Goal: Information Seeking & Learning: Learn about a topic

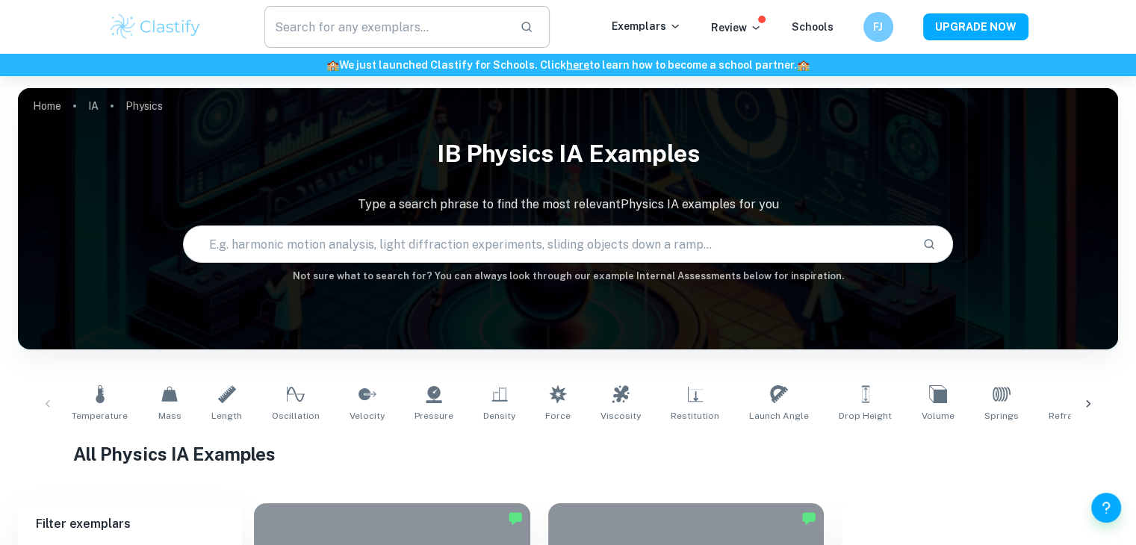
click at [372, 37] on input "text" at bounding box center [386, 27] width 244 height 42
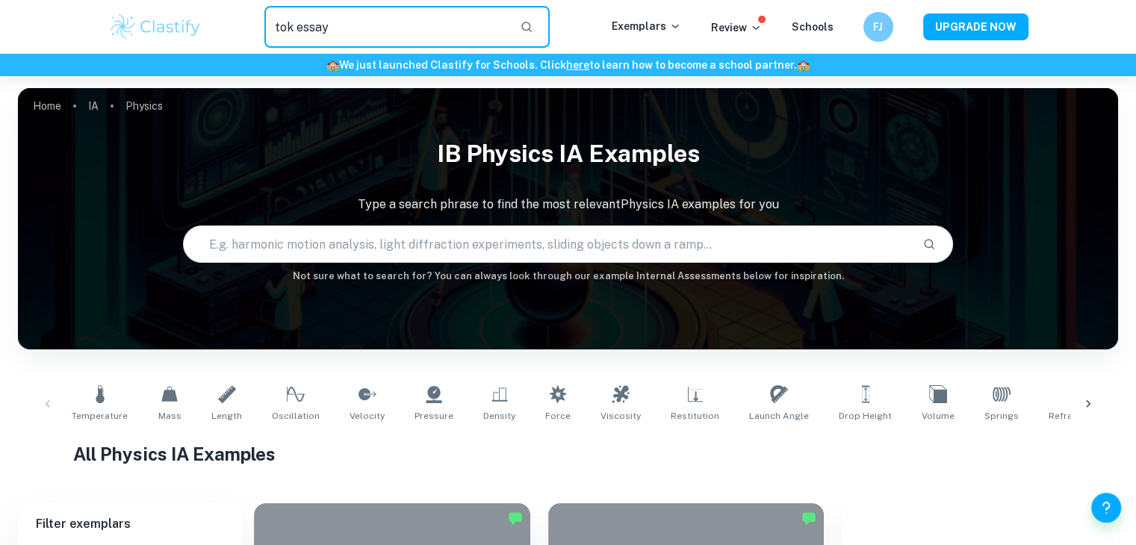
type input "tok essay"
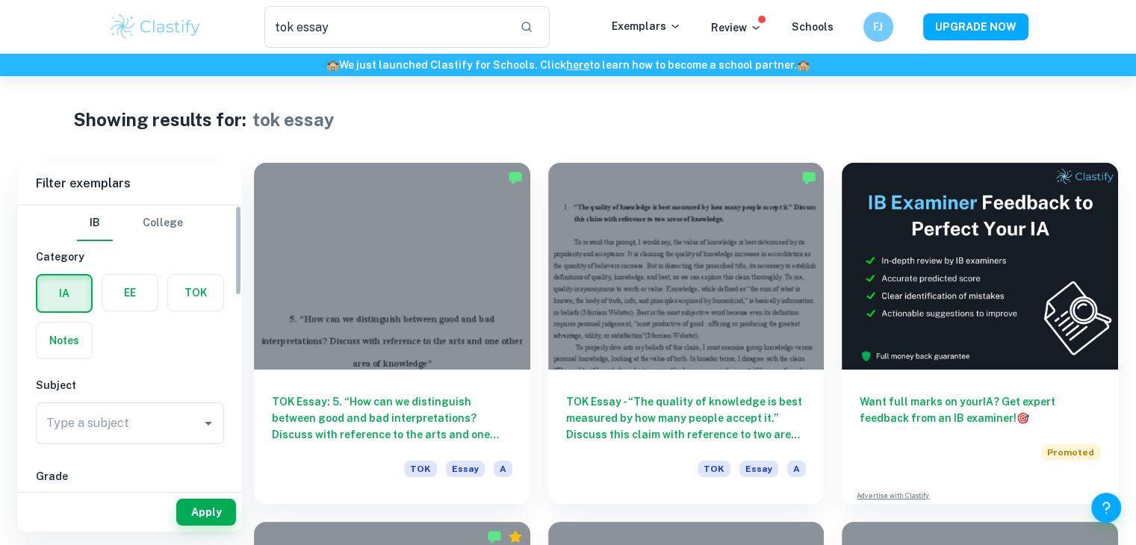
click at [197, 288] on label "button" at bounding box center [195, 293] width 55 height 36
click at [0, 0] on input "radio" at bounding box center [0, 0] width 0 height 0
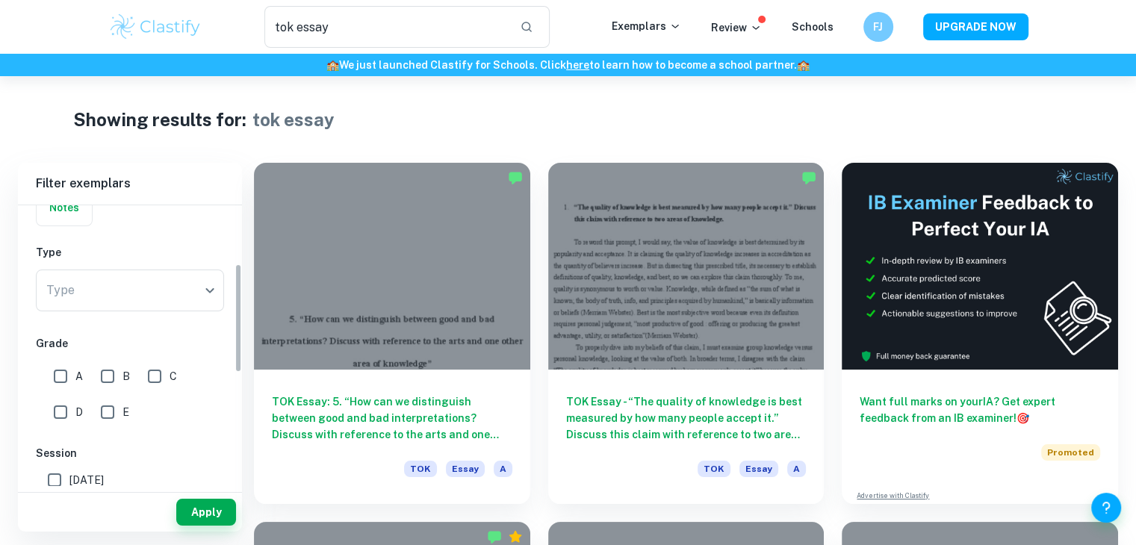
scroll to position [149, 0]
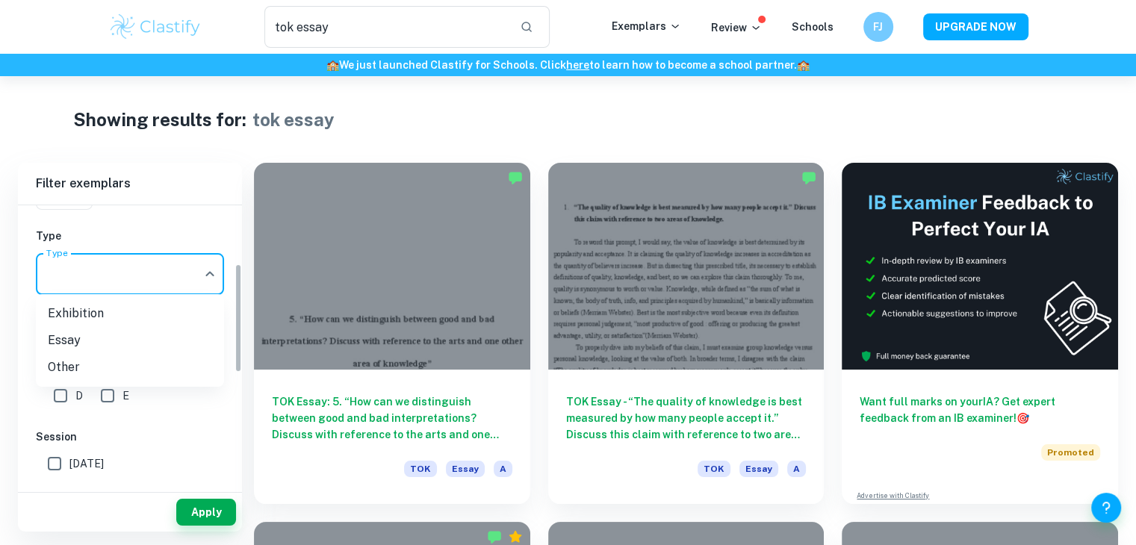
click at [148, 262] on body "We value your privacy We use cookies to enhance your browsing experience, serve…" at bounding box center [568, 348] width 1136 height 545
click at [91, 338] on li "Essay" at bounding box center [130, 340] width 188 height 27
type input "Essay"
click at [81, 370] on label "A" at bounding box center [64, 360] width 37 height 30
click at [75, 370] on input "A" at bounding box center [61, 360] width 30 height 30
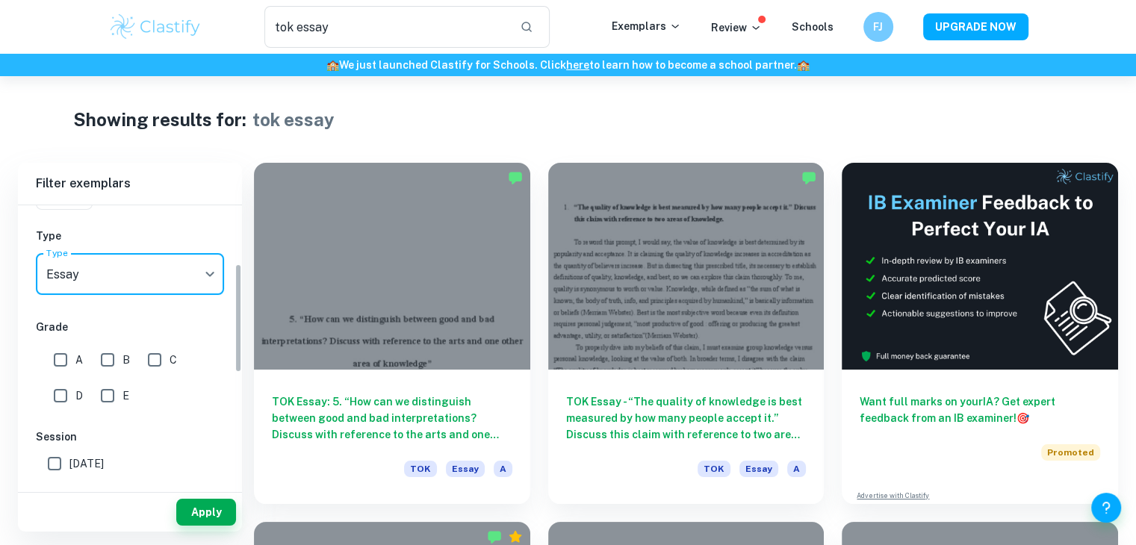
checkbox input "true"
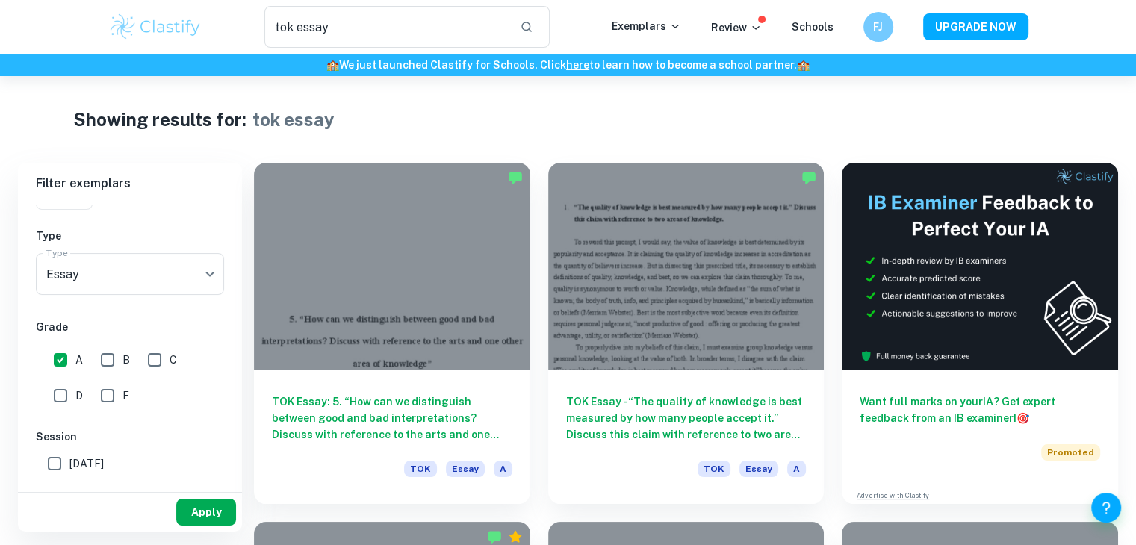
click at [205, 509] on button "Apply" at bounding box center [206, 512] width 60 height 27
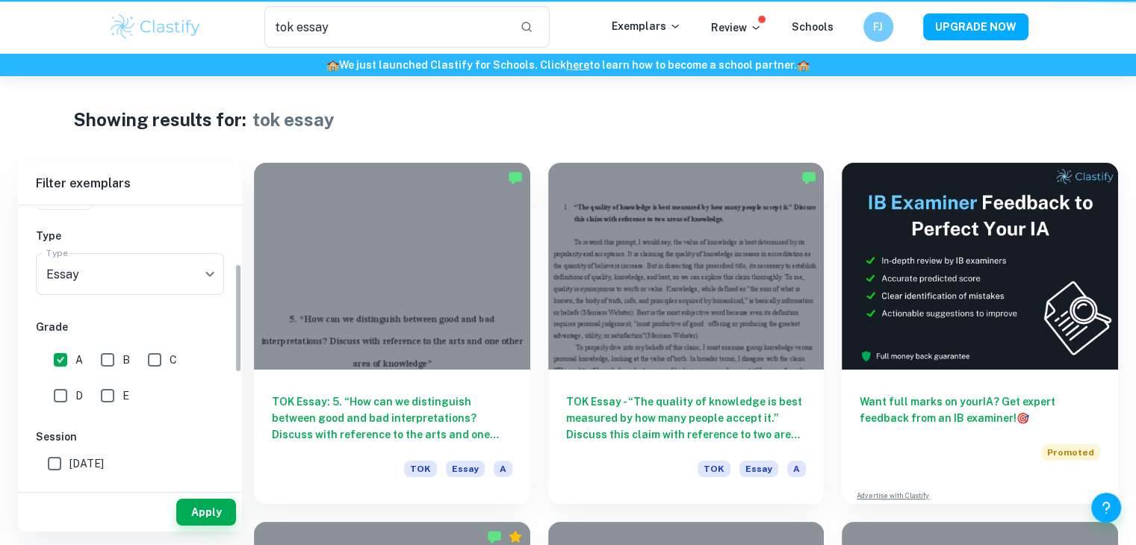
click at [77, 455] on span "[DATE]" at bounding box center [86, 463] width 34 height 16
click at [69, 455] on input "[DATE]" at bounding box center [55, 464] width 30 height 30
checkbox input "true"
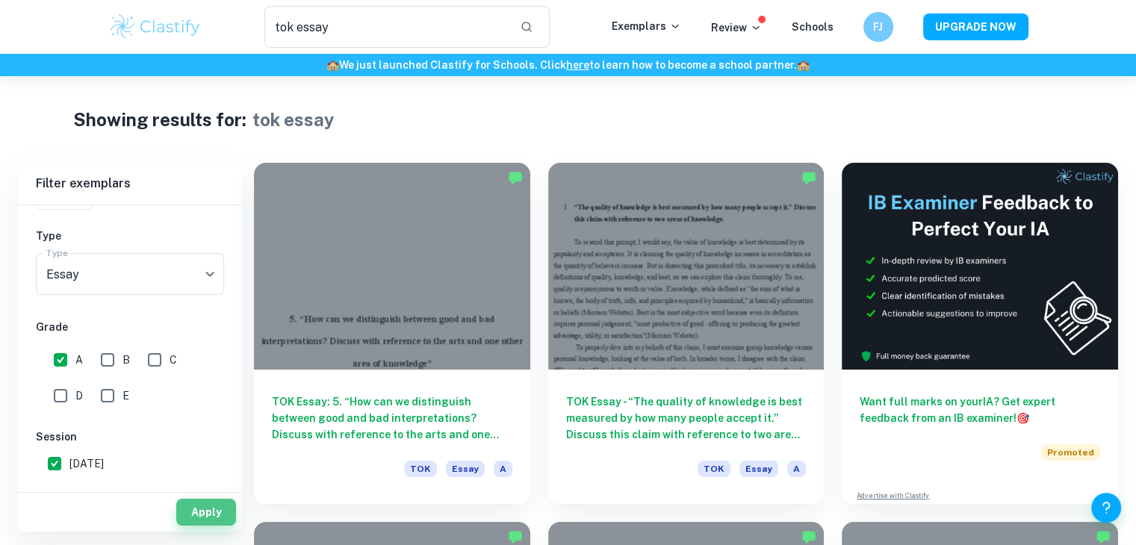
click at [185, 506] on button "Apply" at bounding box center [206, 512] width 60 height 27
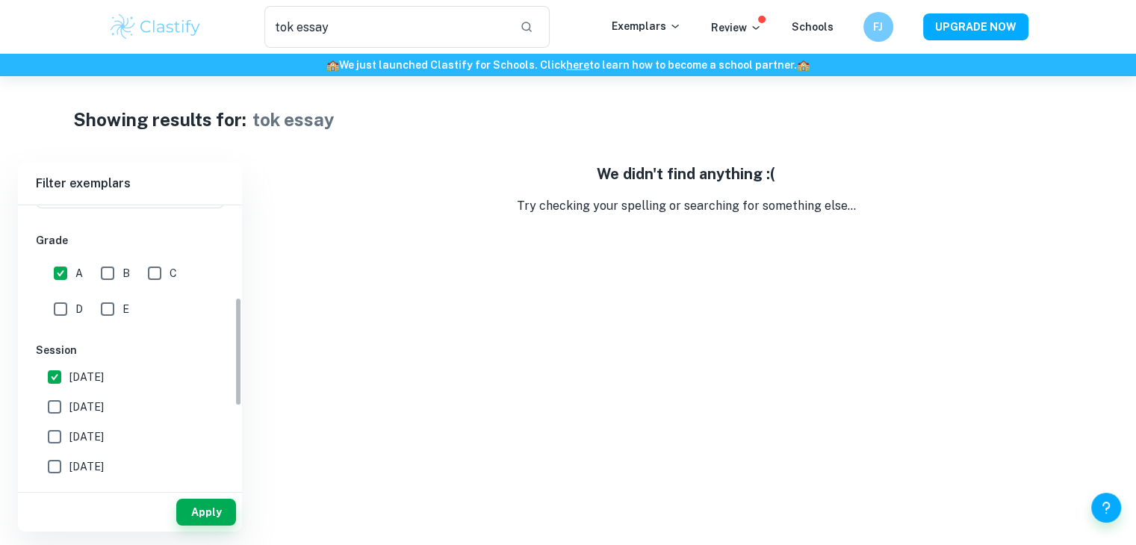
scroll to position [373, 0]
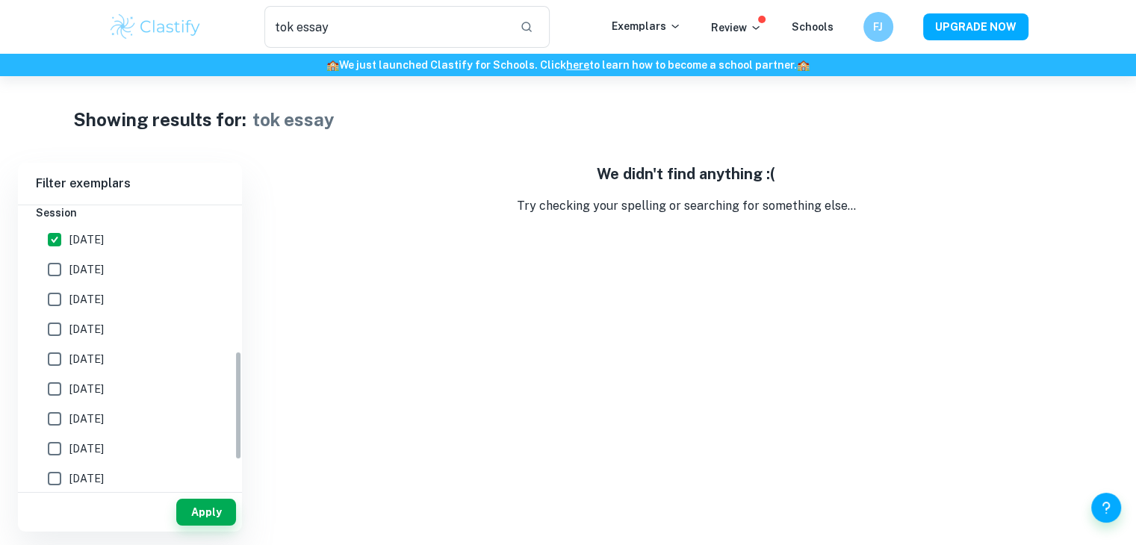
click at [75, 279] on label "[DATE]" at bounding box center [126, 270] width 172 height 30
click at [69, 279] on input "[DATE]" at bounding box center [55, 270] width 30 height 30
checkbox input "true"
click at [224, 520] on button "Apply" at bounding box center [206, 512] width 60 height 27
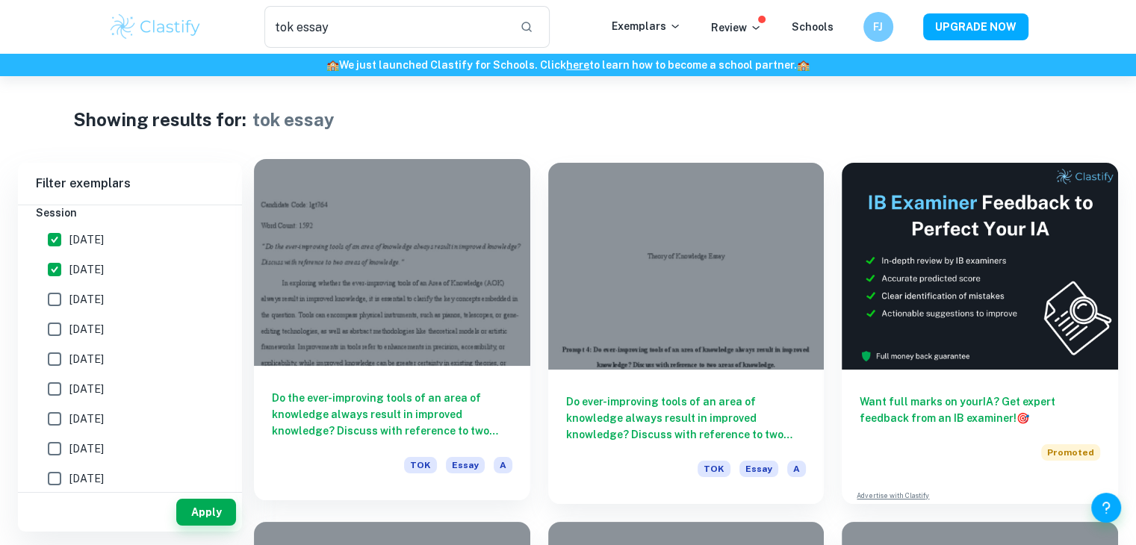
click at [385, 279] on div at bounding box center [392, 262] width 276 height 207
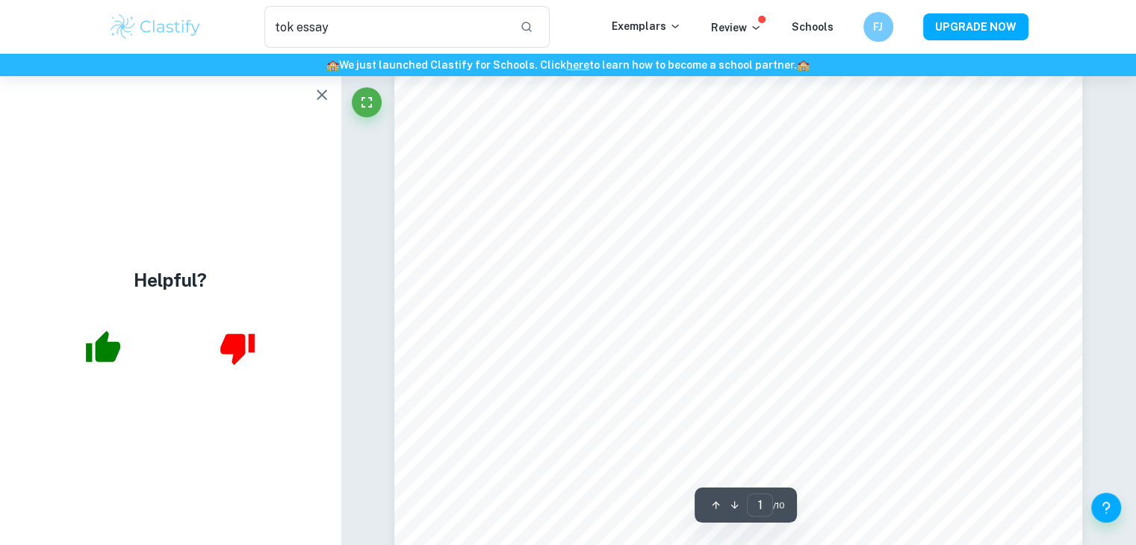
scroll to position [149, 0]
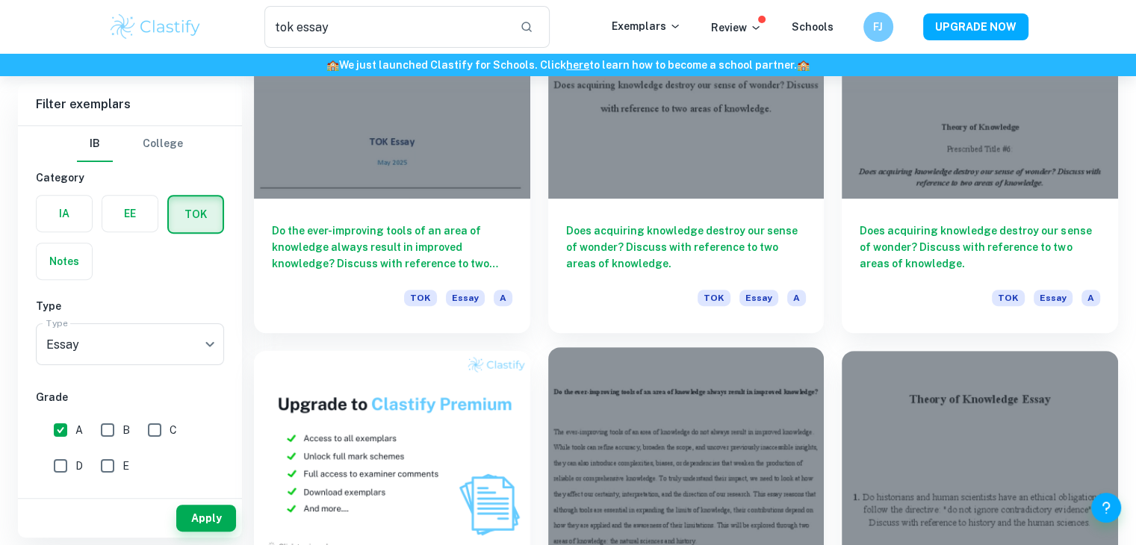
scroll to position [373, 0]
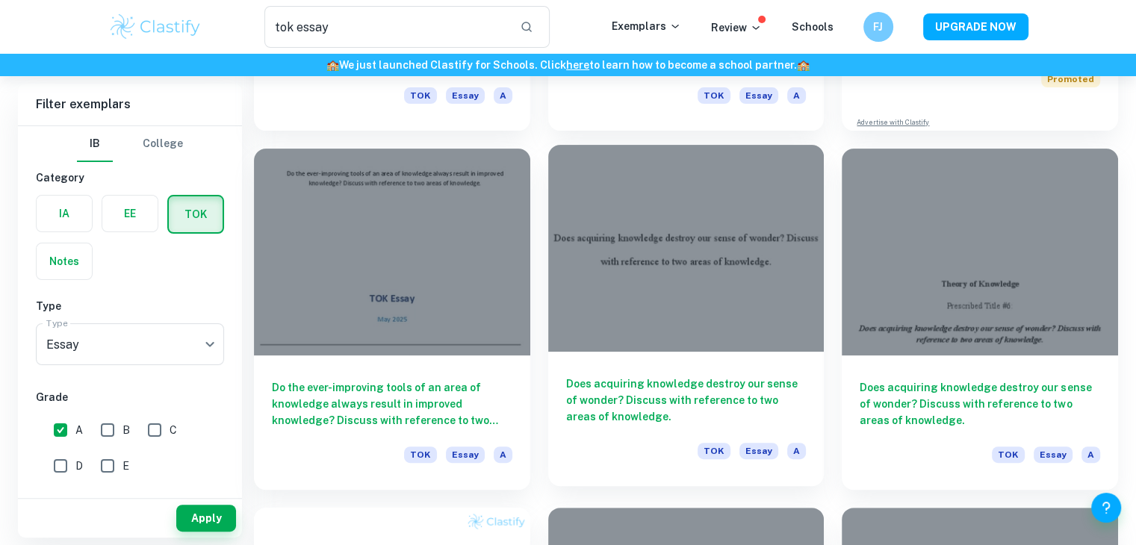
click at [785, 287] on div at bounding box center [686, 248] width 276 height 207
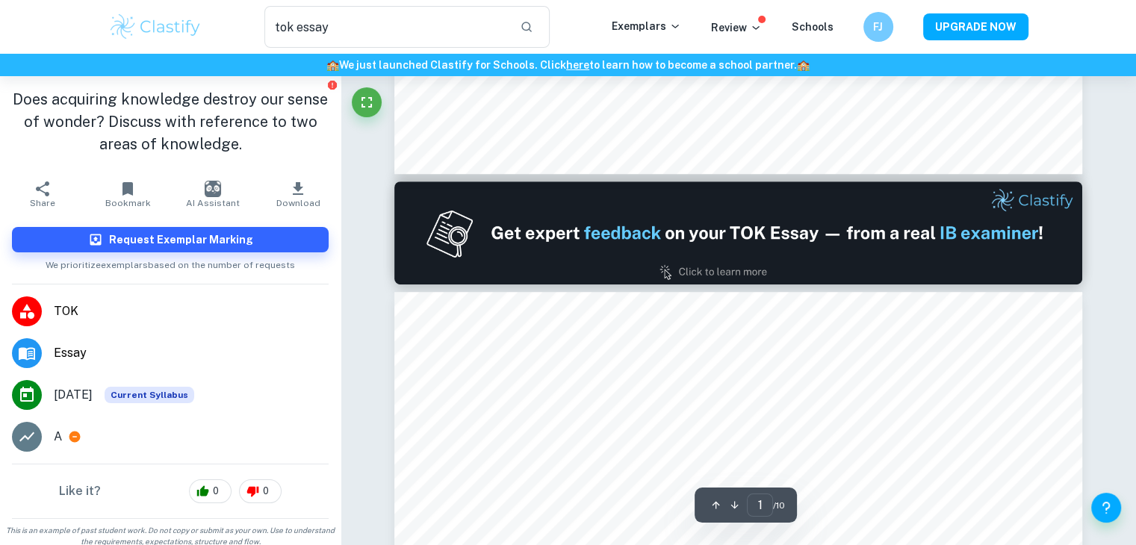
type input "2"
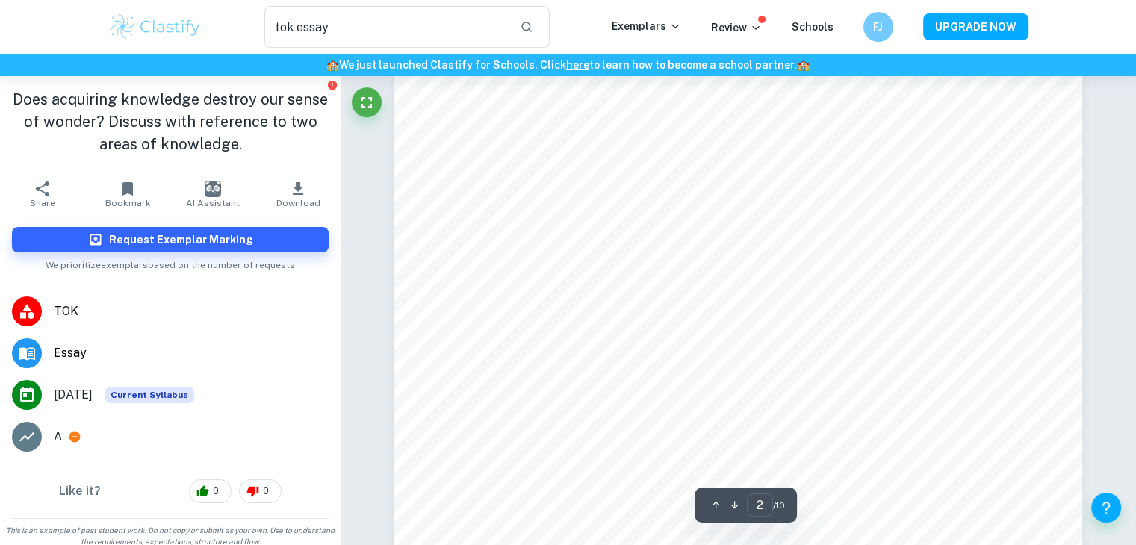
scroll to position [1120, 0]
